Goal: Transaction & Acquisition: Purchase product/service

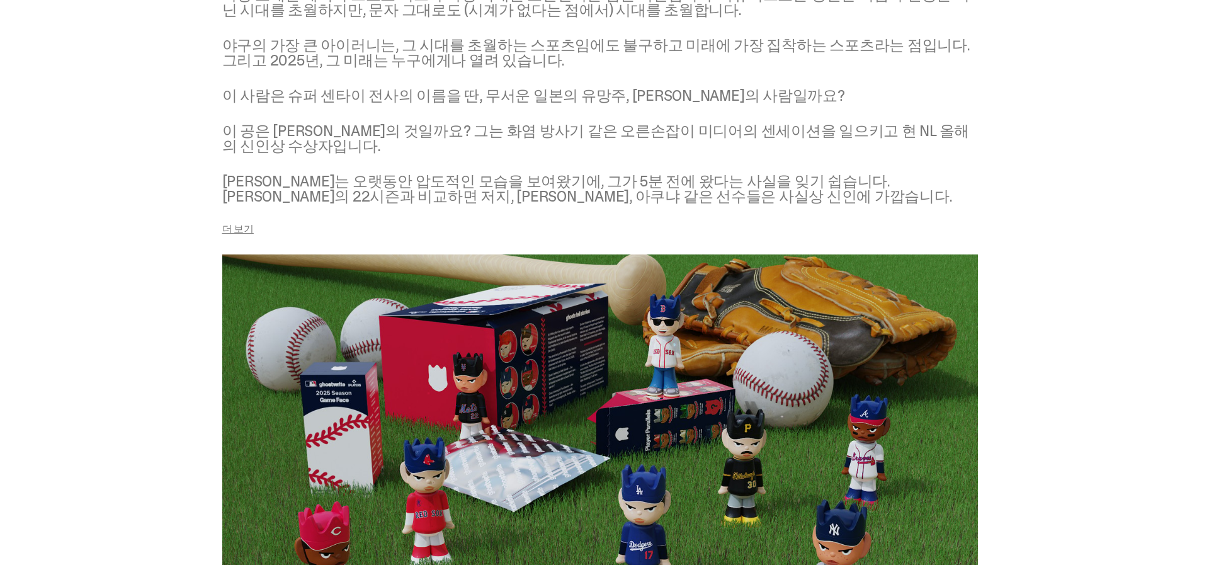
scroll to position [1651, 0]
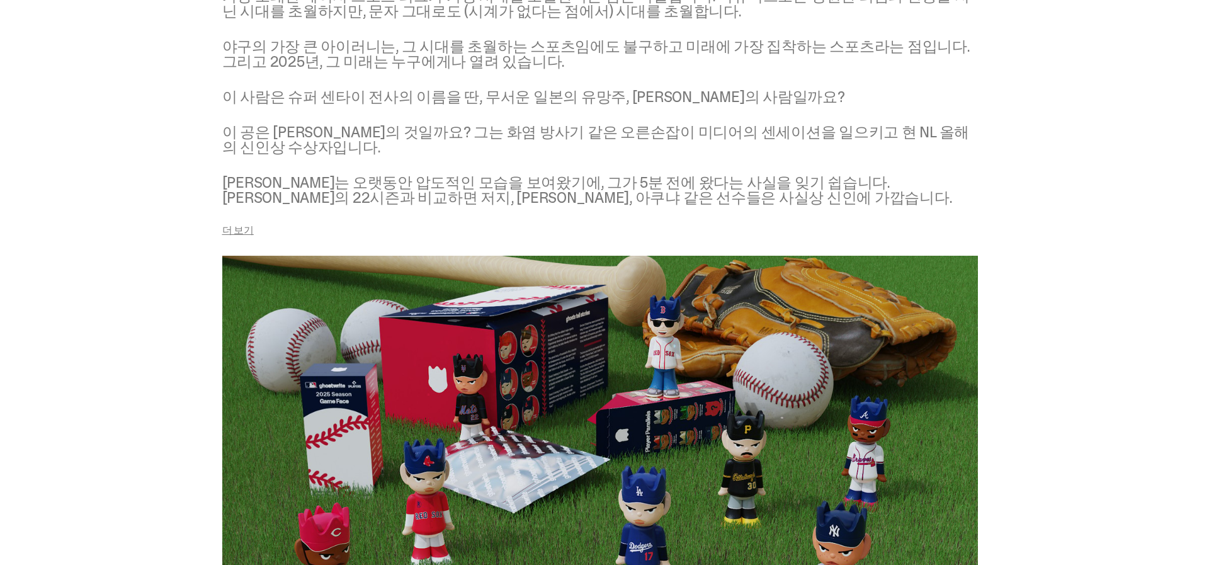
click at [229, 227] on font "더 보기" at bounding box center [237, 230] width 31 height 13
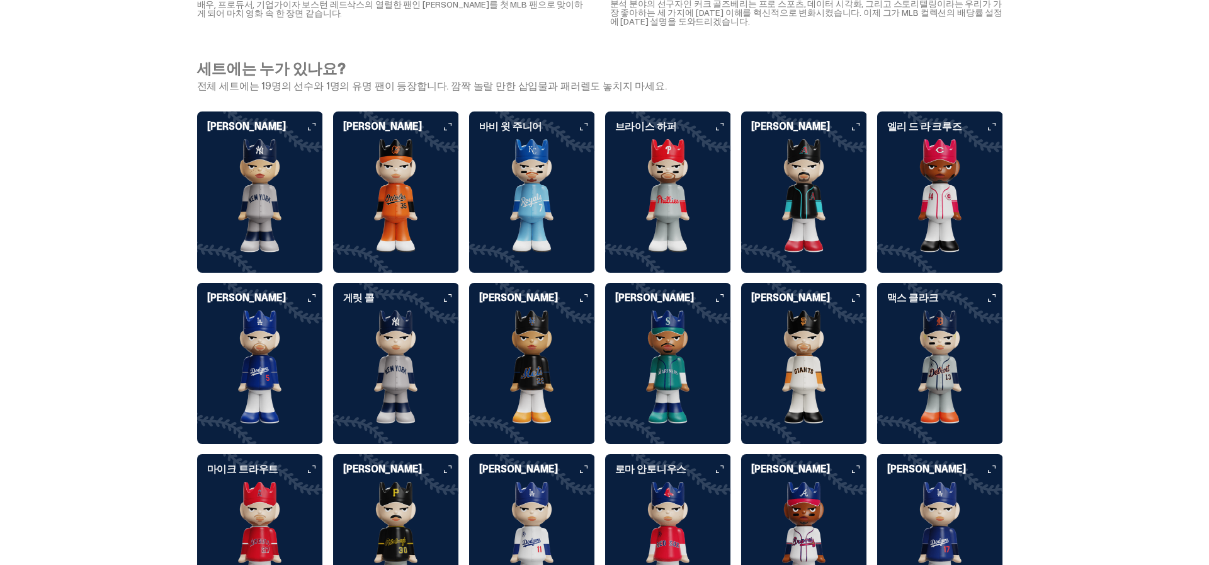
scroll to position [3200, 0]
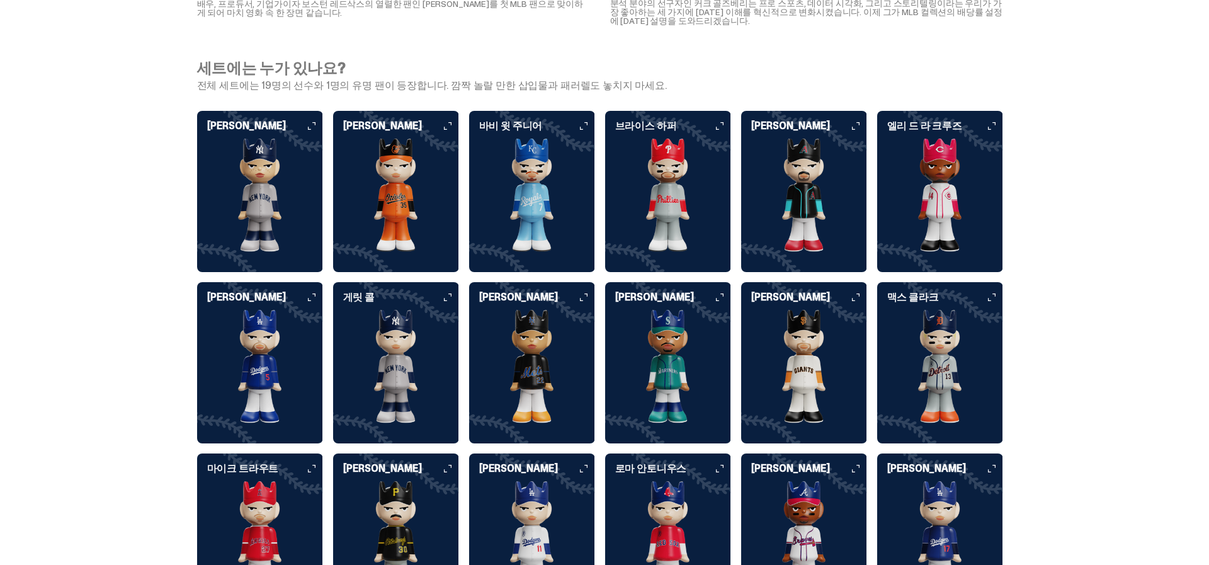
click at [312, 124] on h6 "에런 저지" at bounding box center [265, 126] width 116 height 10
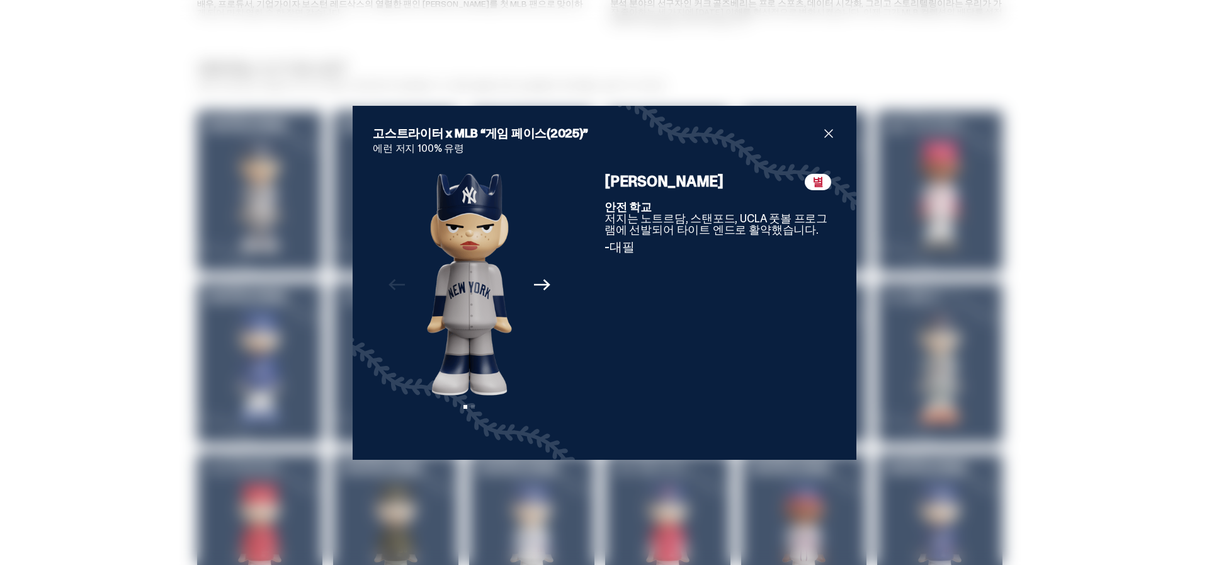
click at [541, 284] on icon "다음" at bounding box center [542, 284] width 16 height 11
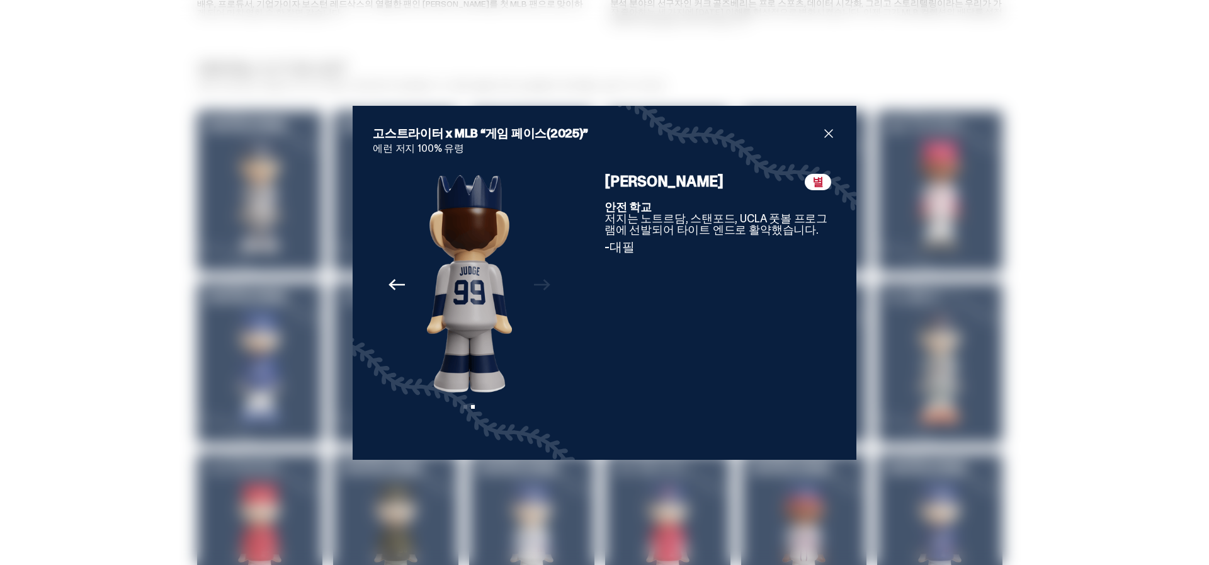
click at [392, 285] on icon "이전의" at bounding box center [397, 284] width 16 height 11
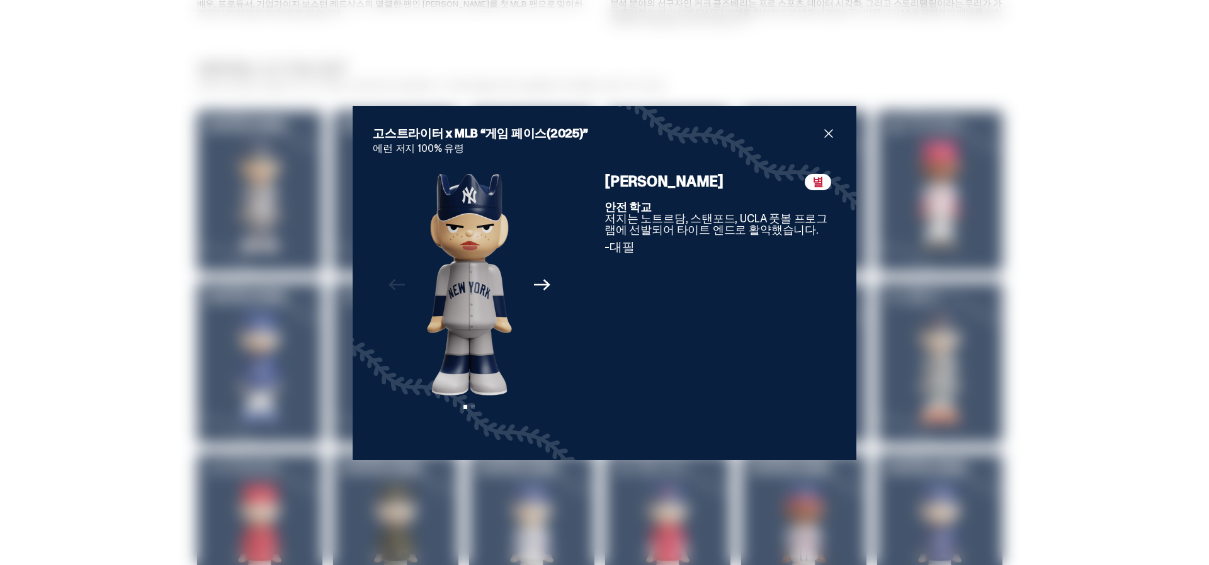
click at [829, 130] on span "닫다" at bounding box center [828, 133] width 15 height 15
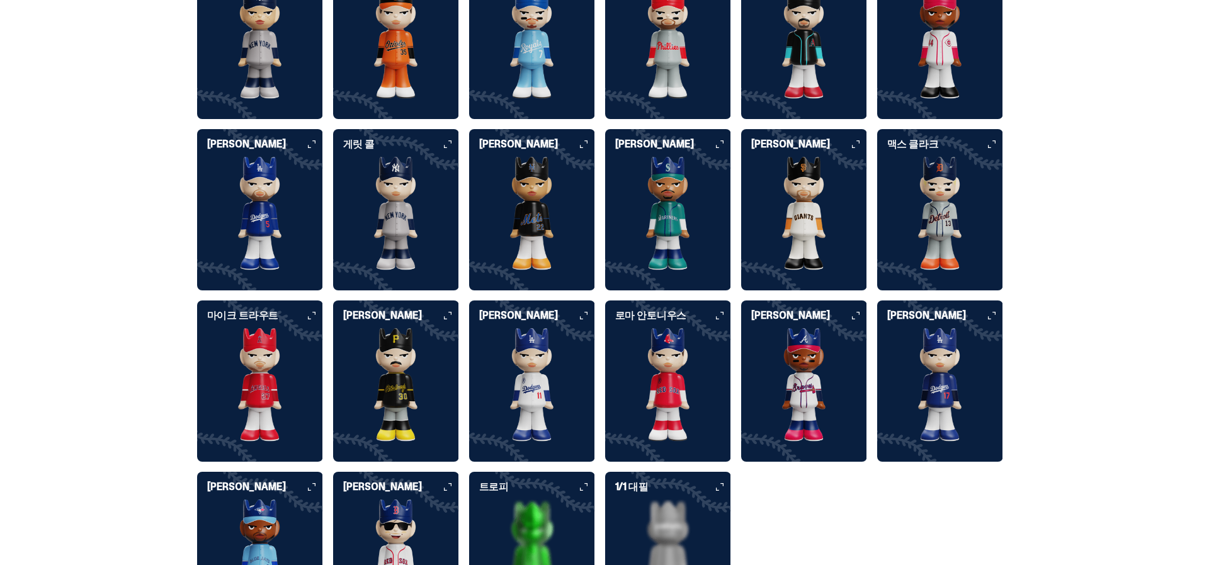
scroll to position [3351, 0]
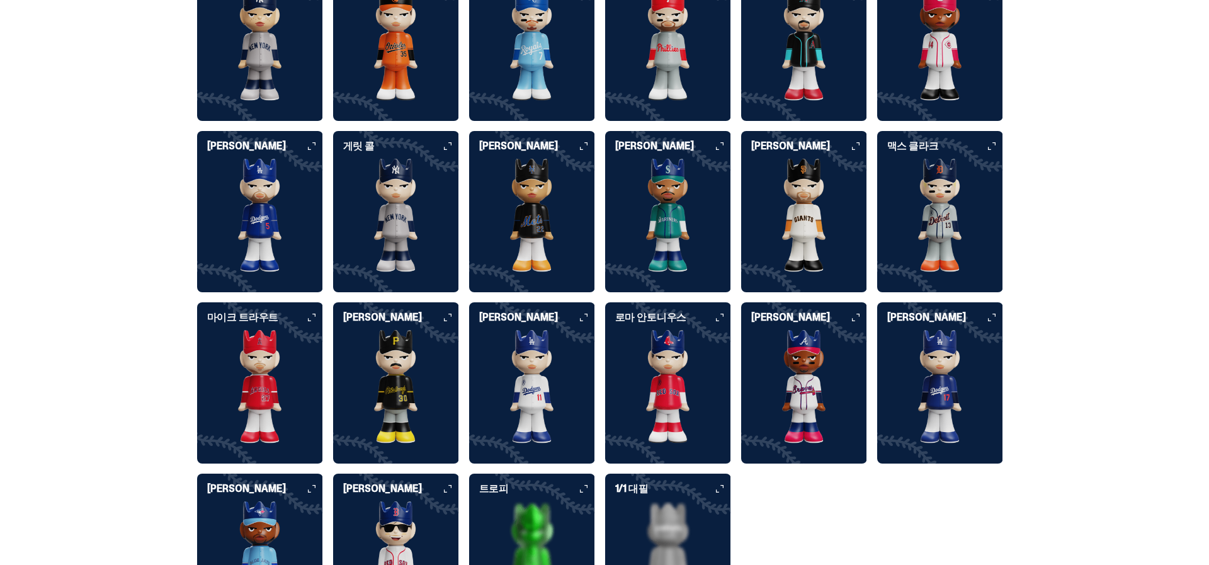
click at [1001, 322] on div "오타니 쇼헤이" at bounding box center [940, 377] width 126 height 131
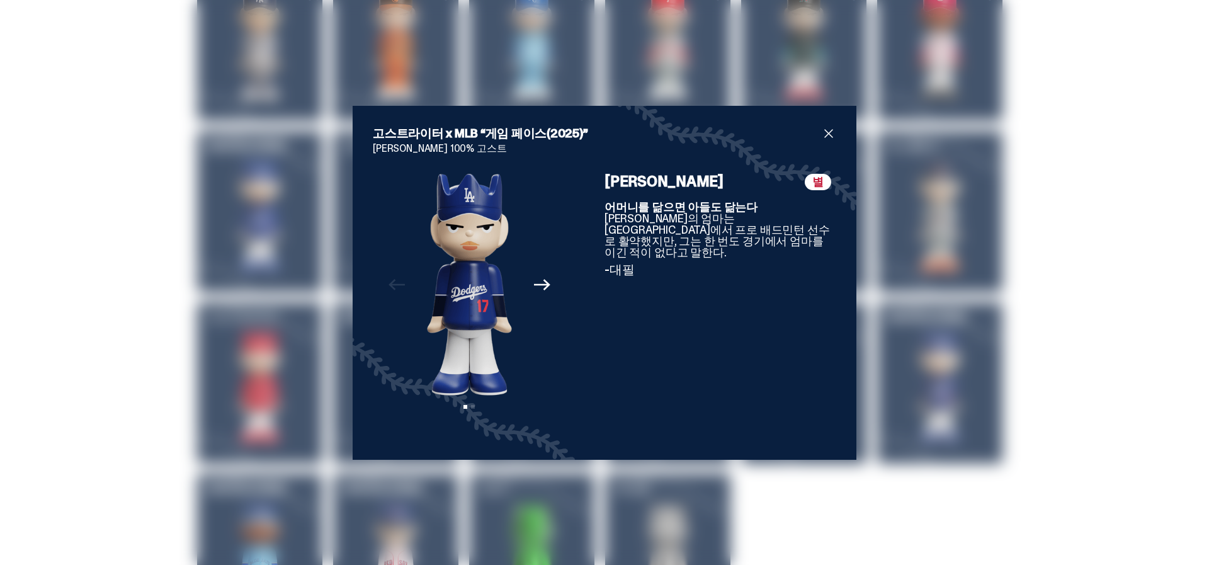
click at [535, 288] on icon "Next" at bounding box center [542, 284] width 16 height 16
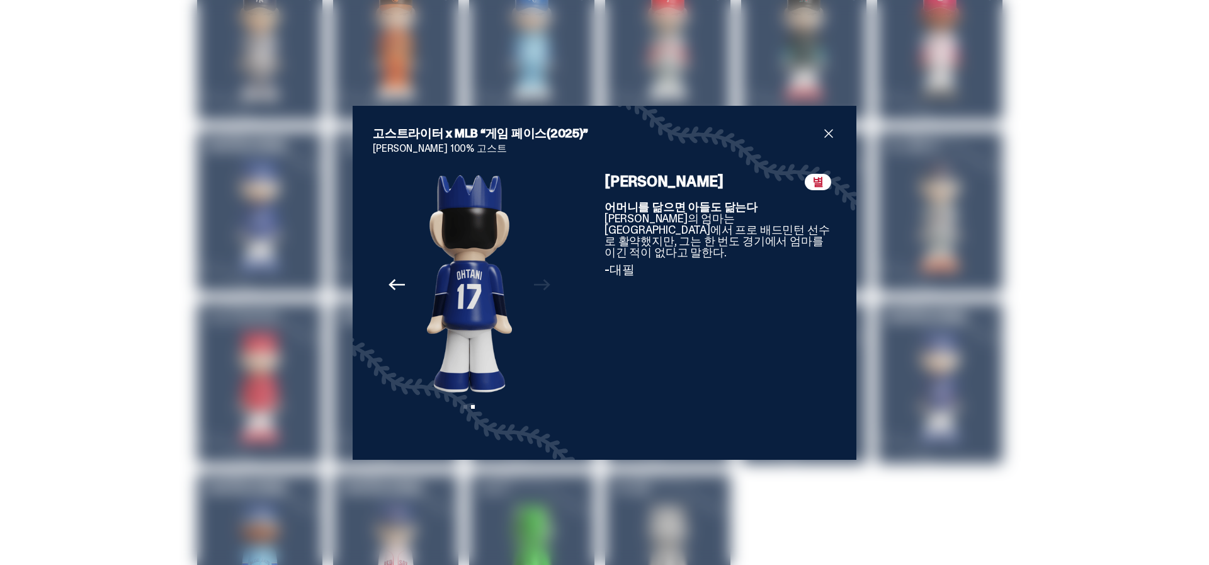
click at [834, 130] on span "닫다" at bounding box center [828, 133] width 15 height 15
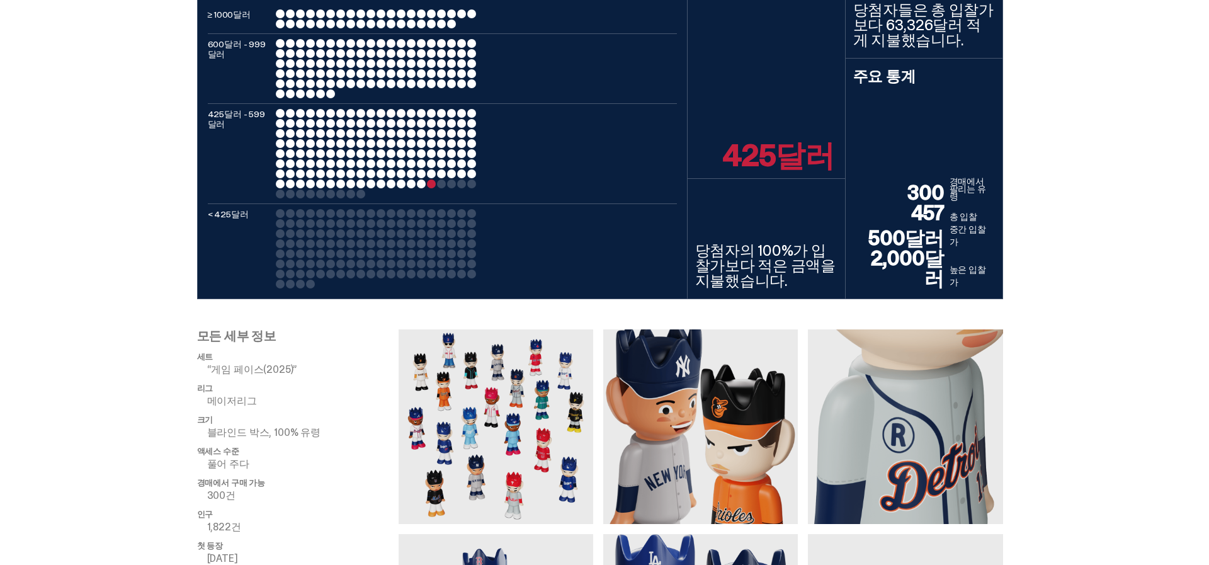
scroll to position [0, 0]
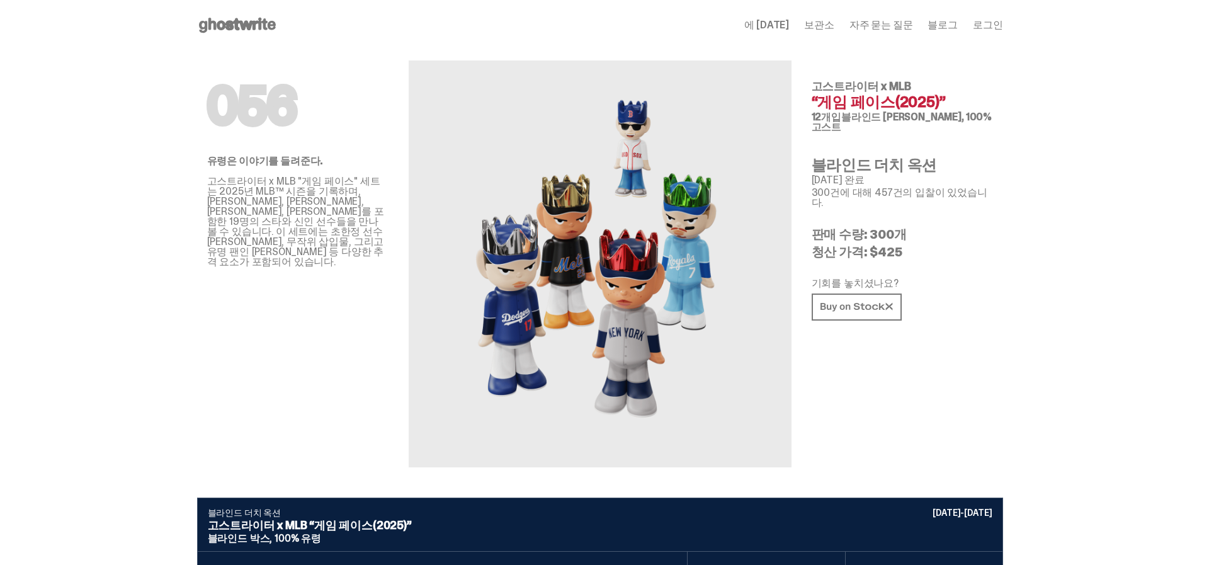
click at [834, 23] on font "보관소" at bounding box center [819, 24] width 30 height 13
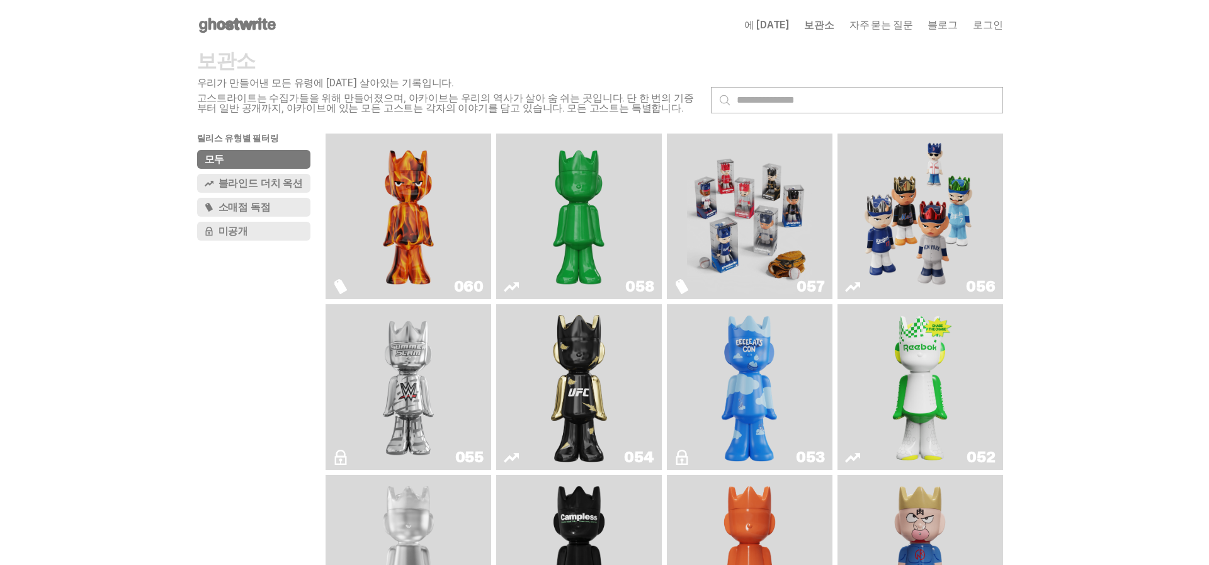
scroll to position [5, 0]
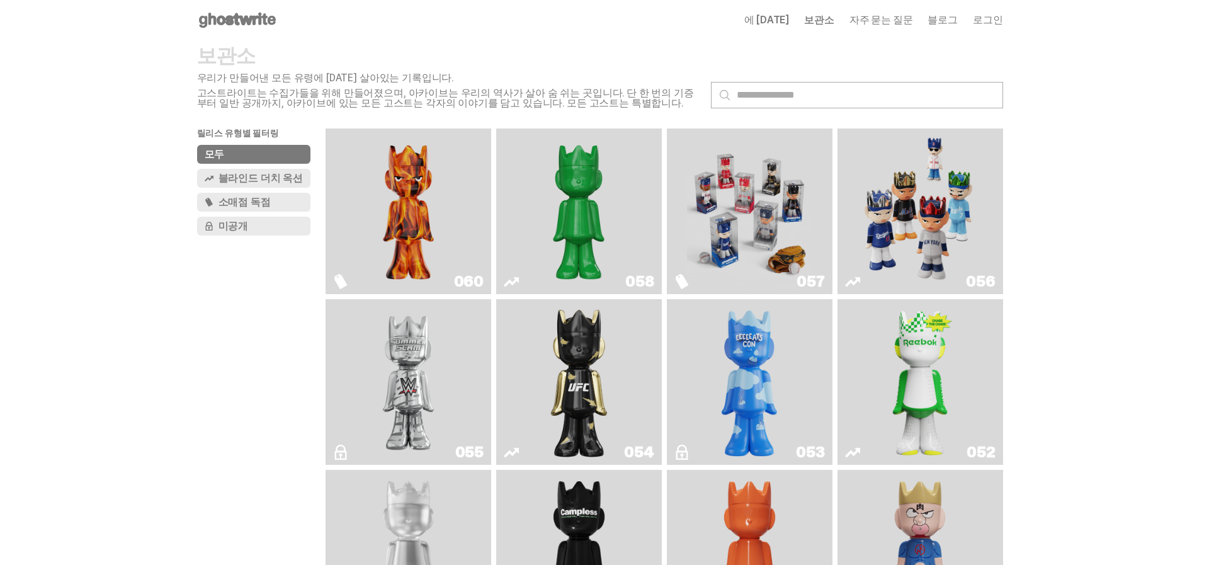
click at [764, 220] on img "게임 페이스(2025)" at bounding box center [749, 211] width 125 height 156
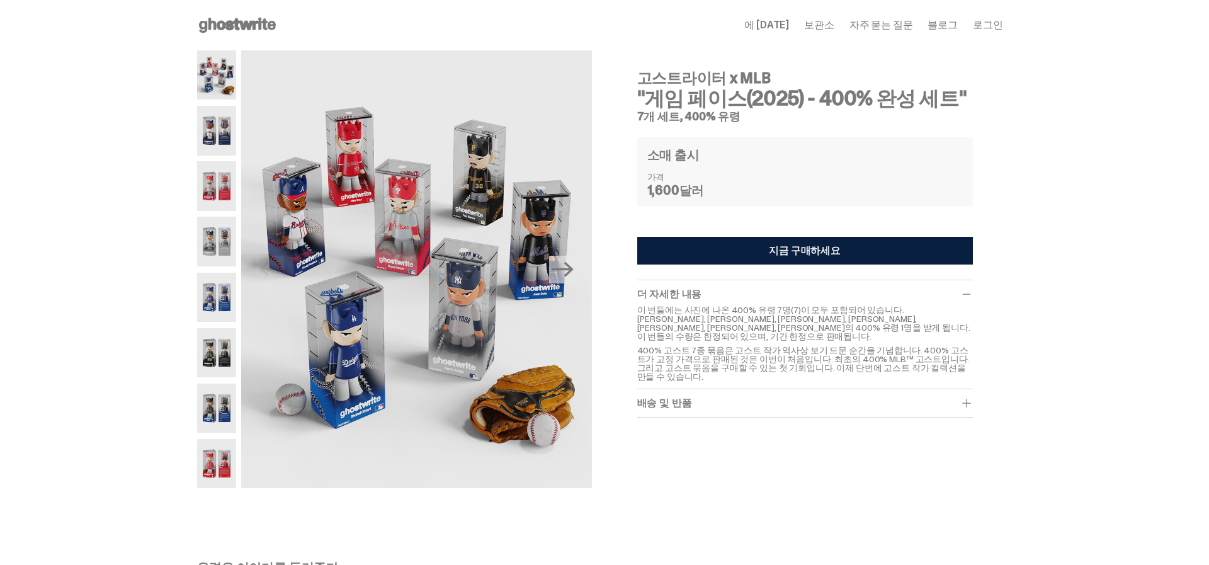
click at [727, 258] on button "지금 구매하세요" at bounding box center [805, 251] width 336 height 28
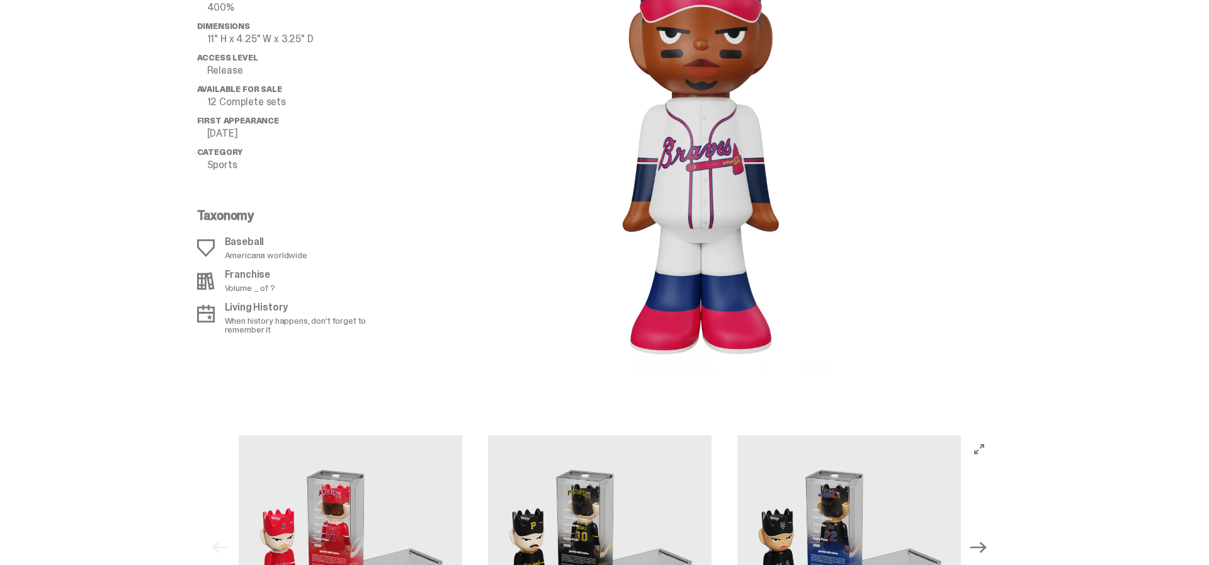
scroll to position [1709, 0]
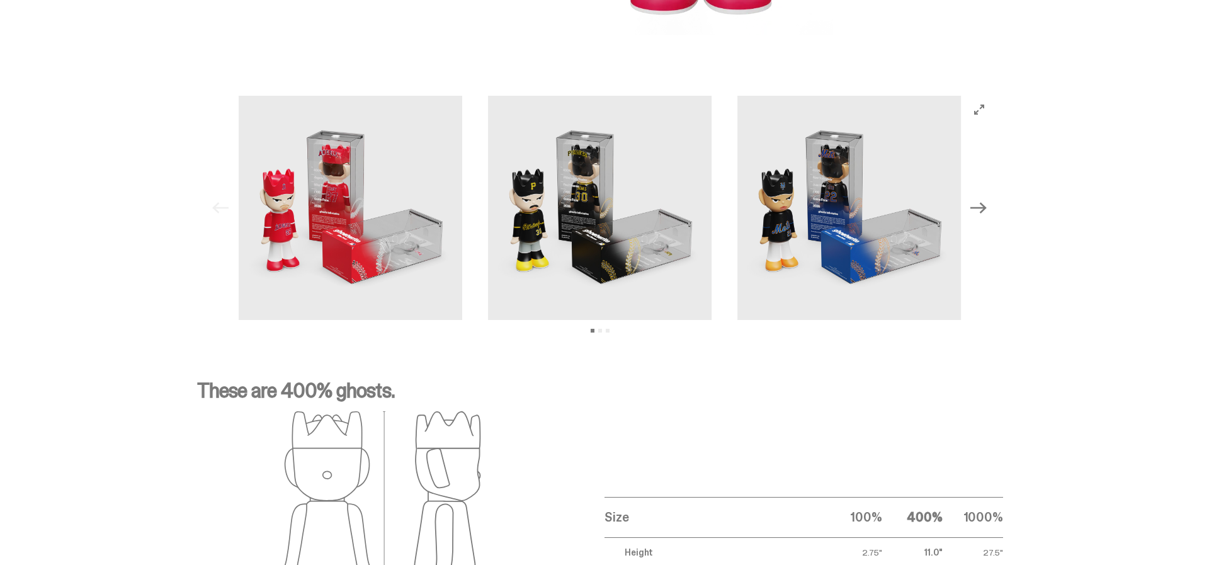
click at [985, 209] on icon "Next" at bounding box center [978, 208] width 16 height 16
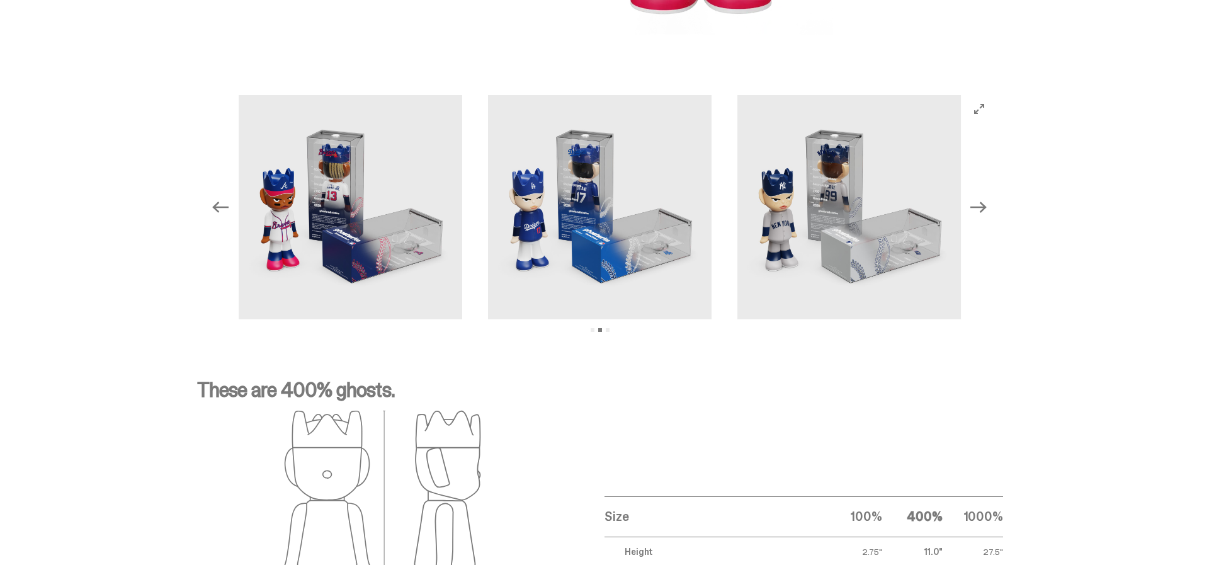
click at [985, 209] on icon "Next" at bounding box center [978, 207] width 16 height 16
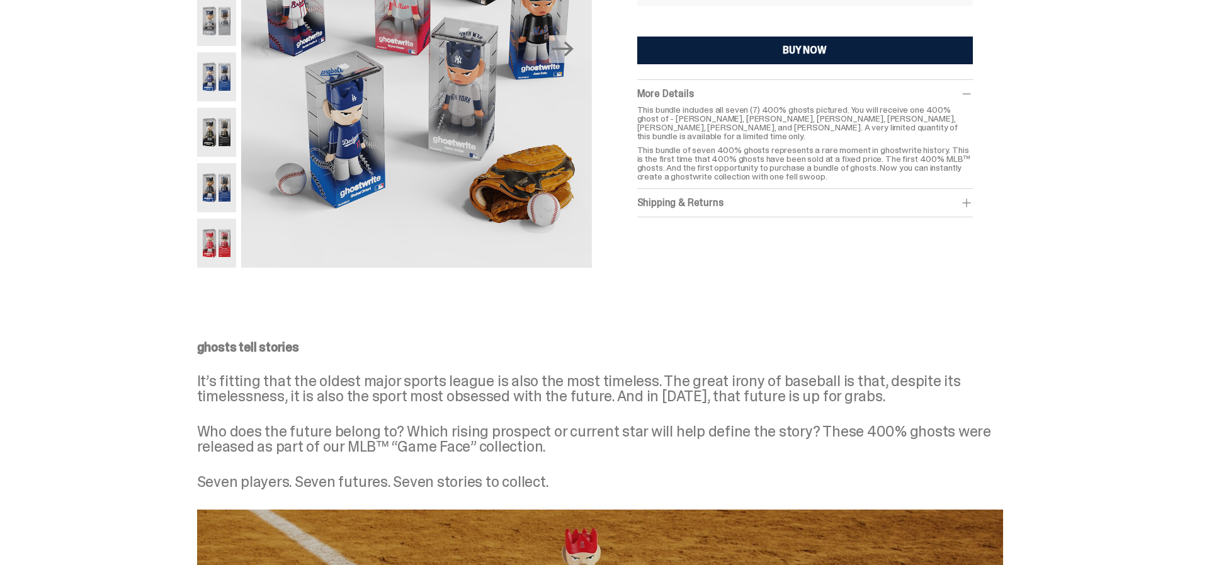
scroll to position [0, 0]
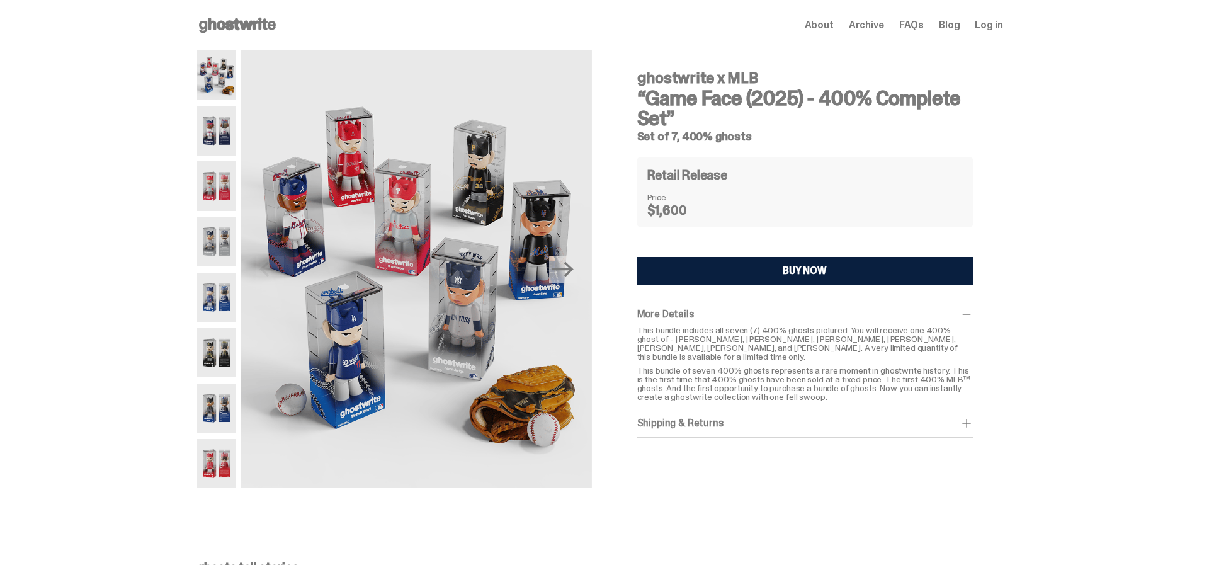
click at [208, 126] on img at bounding box center [217, 130] width 40 height 49
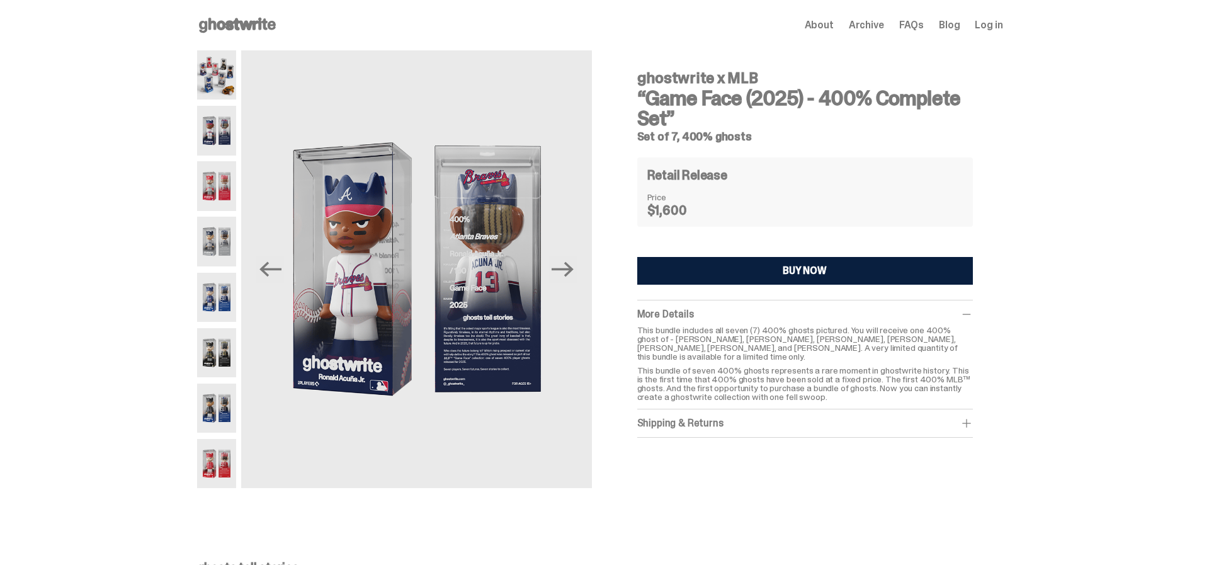
click at [217, 193] on img at bounding box center [217, 185] width 40 height 49
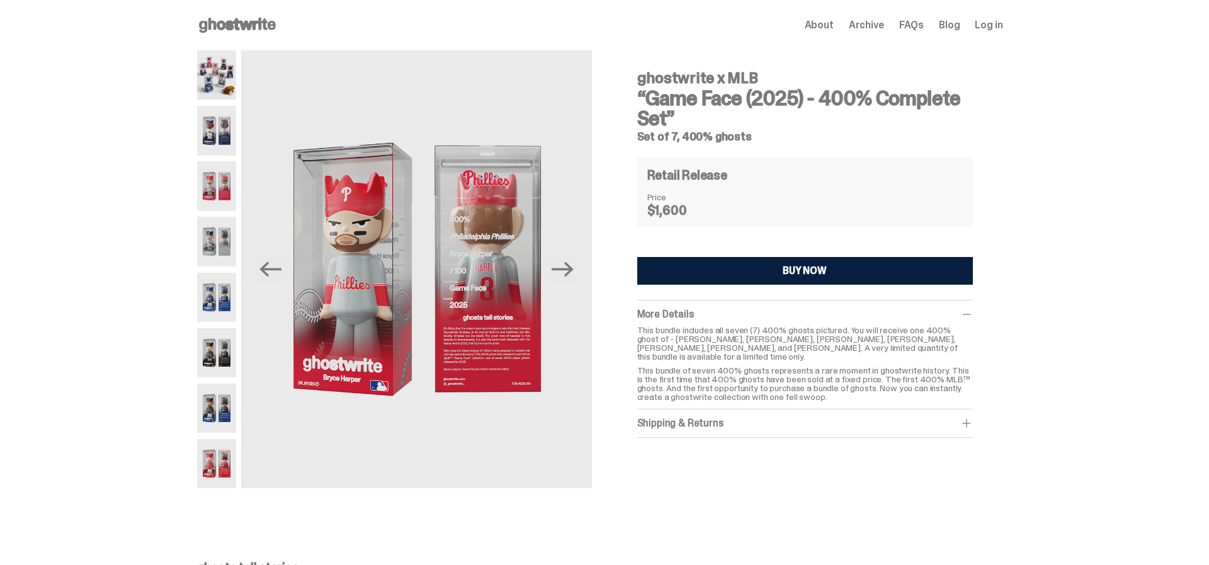
click at [219, 236] on img at bounding box center [217, 241] width 40 height 49
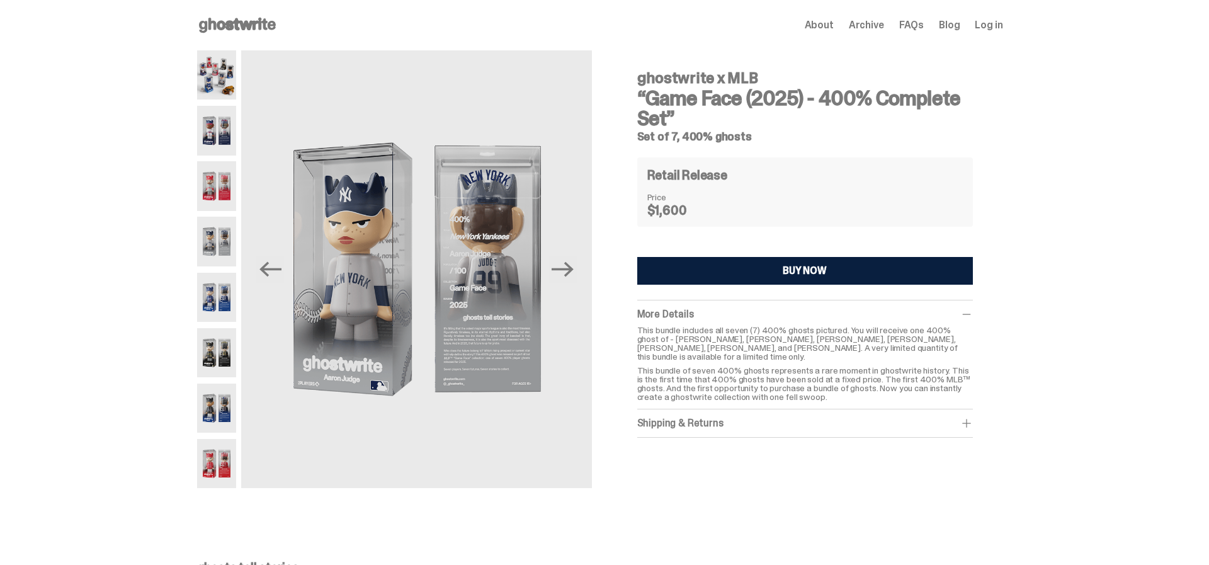
click at [217, 296] on img at bounding box center [217, 297] width 40 height 49
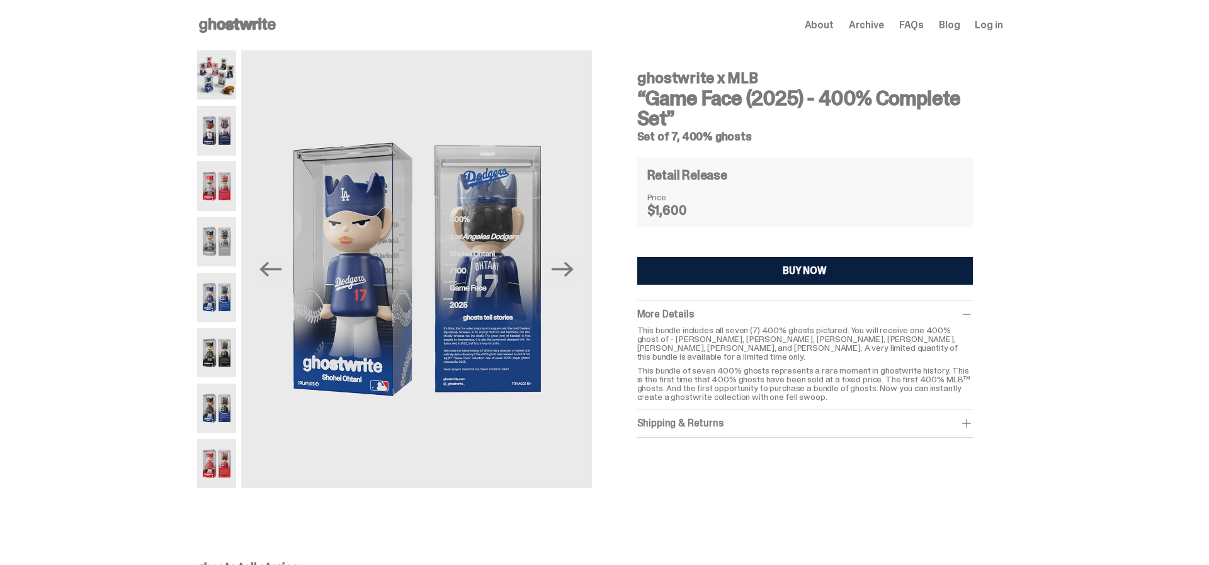
click at [222, 348] on img at bounding box center [217, 352] width 40 height 49
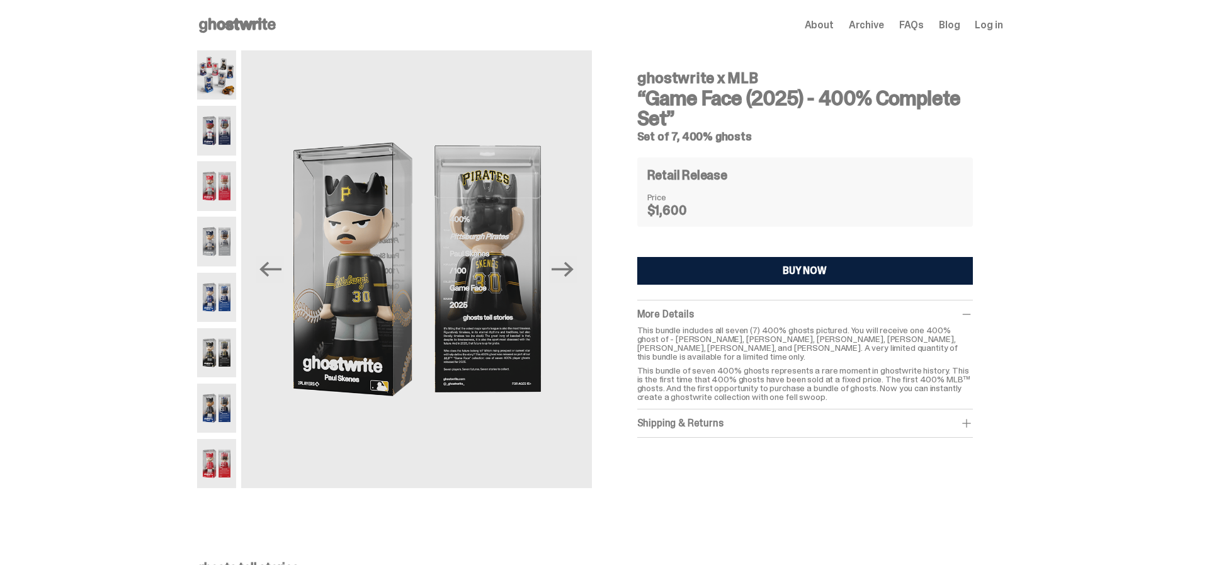
click at [218, 406] on img at bounding box center [217, 407] width 40 height 49
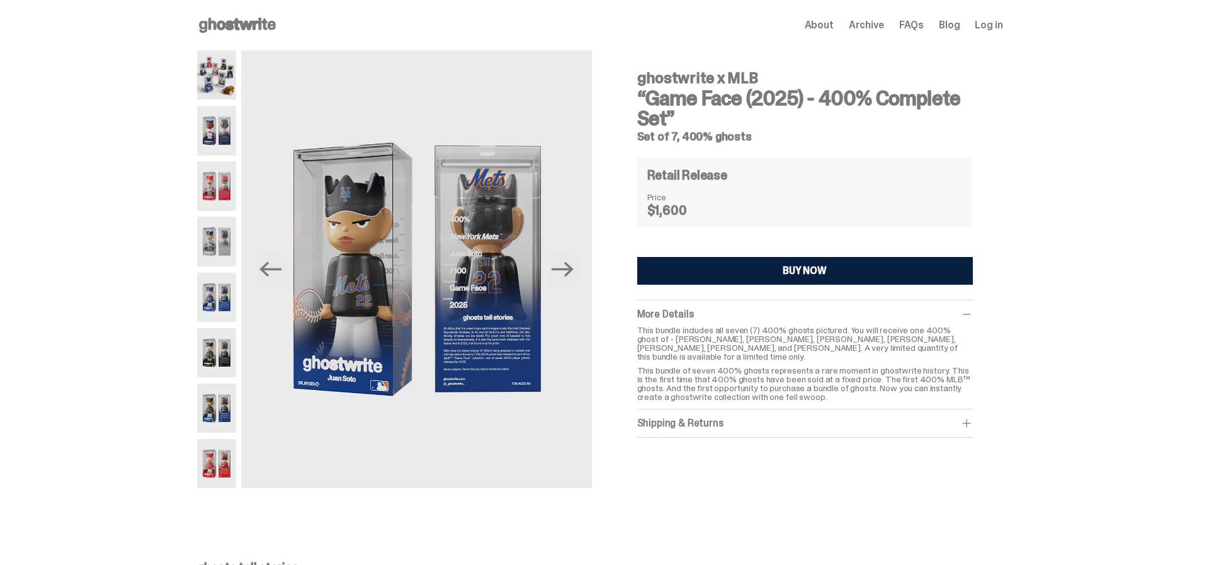
click at [219, 453] on img at bounding box center [217, 463] width 40 height 49
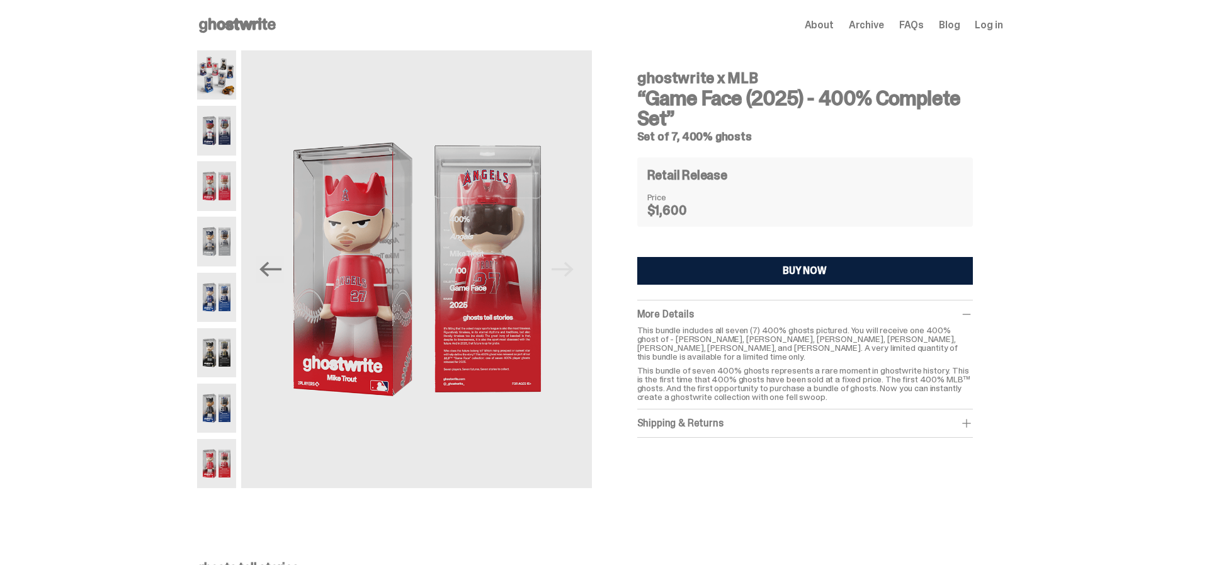
click at [219, 292] on img at bounding box center [217, 297] width 40 height 49
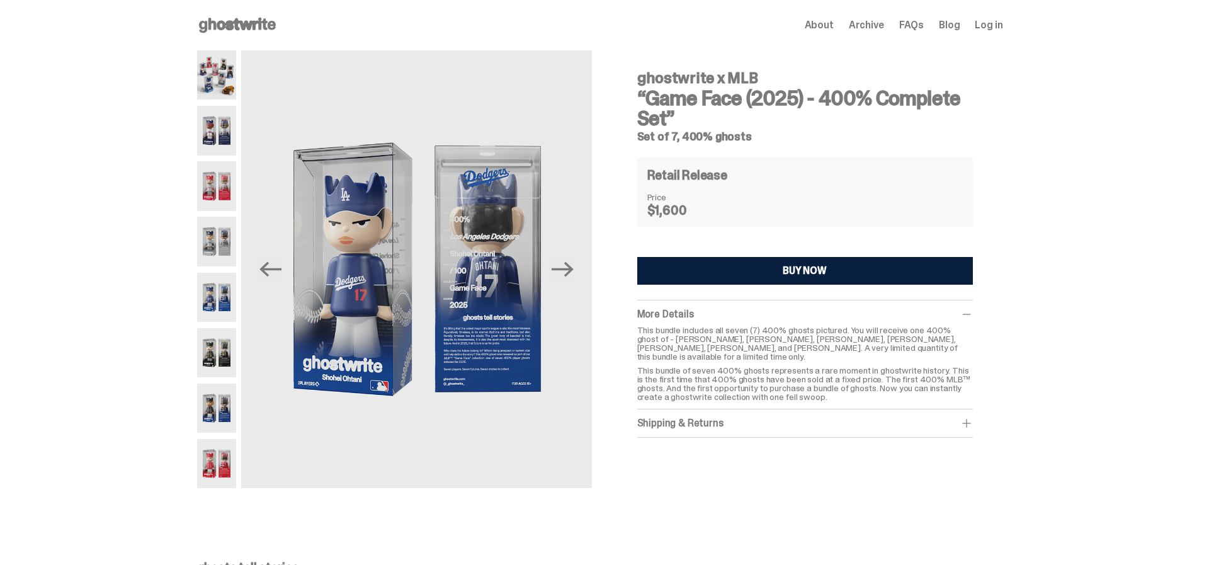
click at [224, 408] on img at bounding box center [217, 407] width 40 height 49
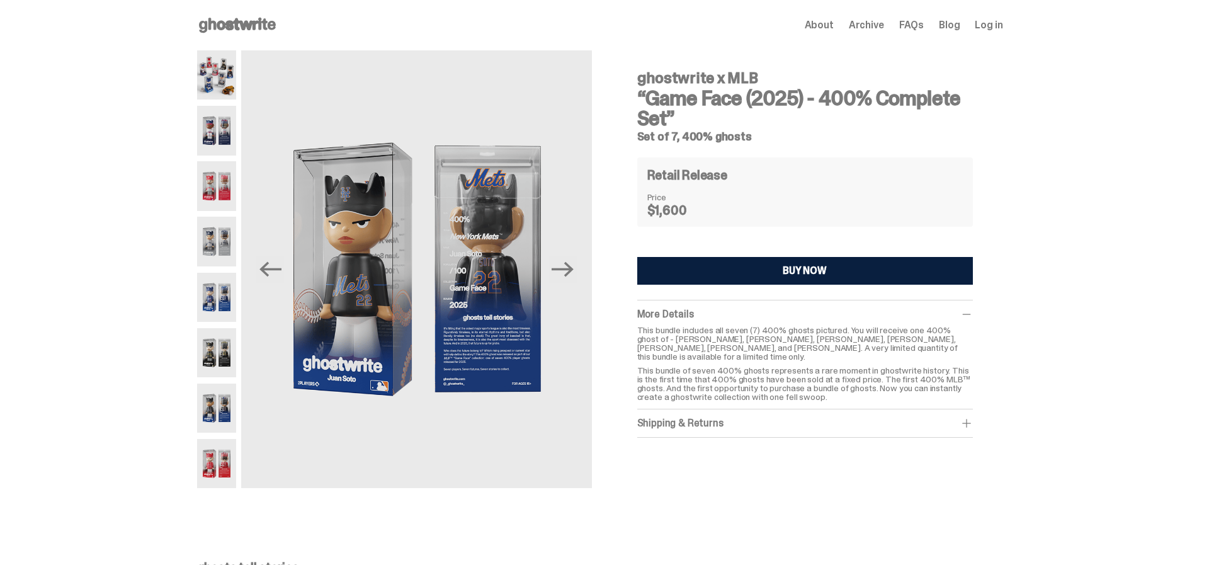
click at [205, 461] on img at bounding box center [217, 463] width 40 height 49
